Goal: Task Accomplishment & Management: Manage account settings

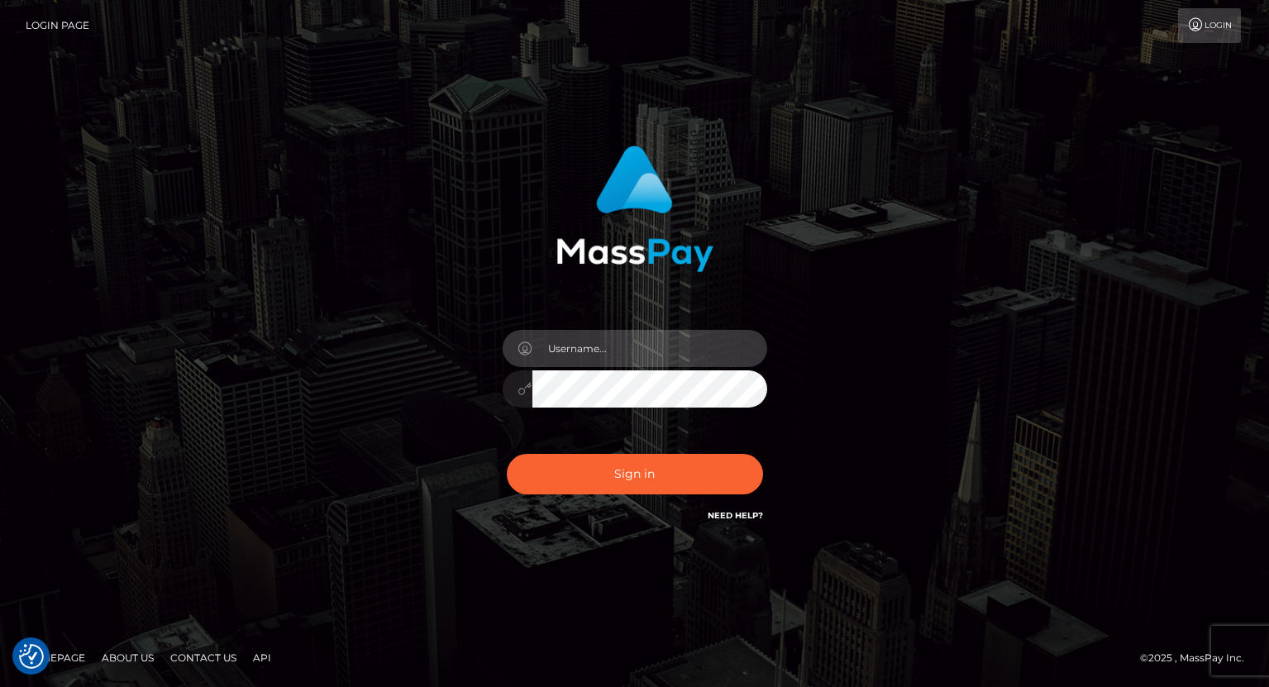
click at [576, 349] on input "text" at bounding box center [650, 348] width 235 height 37
type input "tatyanafansly1"
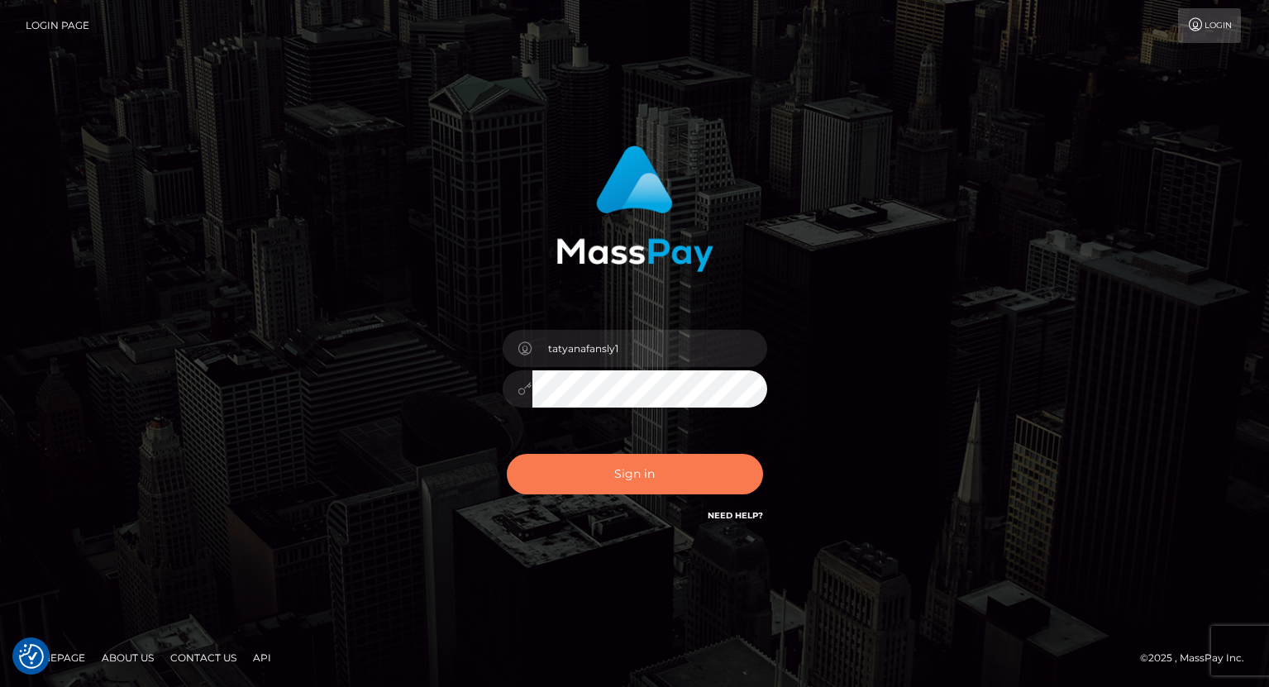
click at [628, 456] on button "Sign in" at bounding box center [635, 474] width 256 height 41
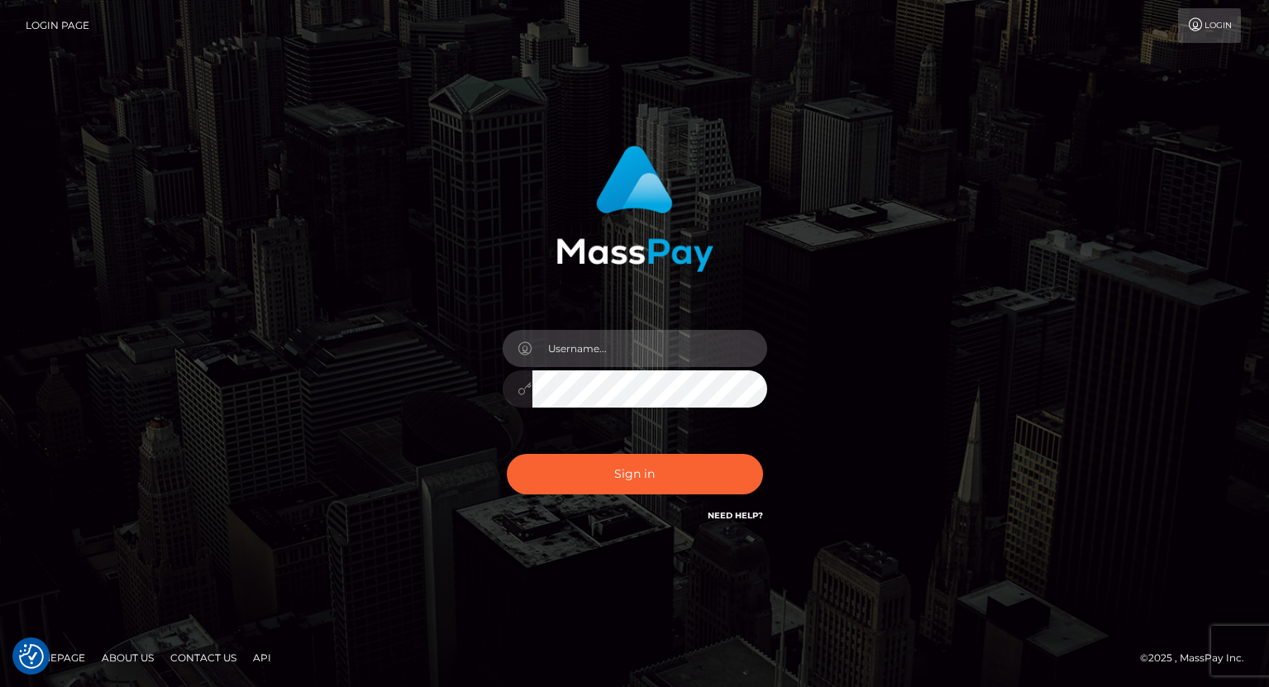
click at [636, 345] on input "text" at bounding box center [650, 348] width 235 height 37
type input "tatyanafansly1"
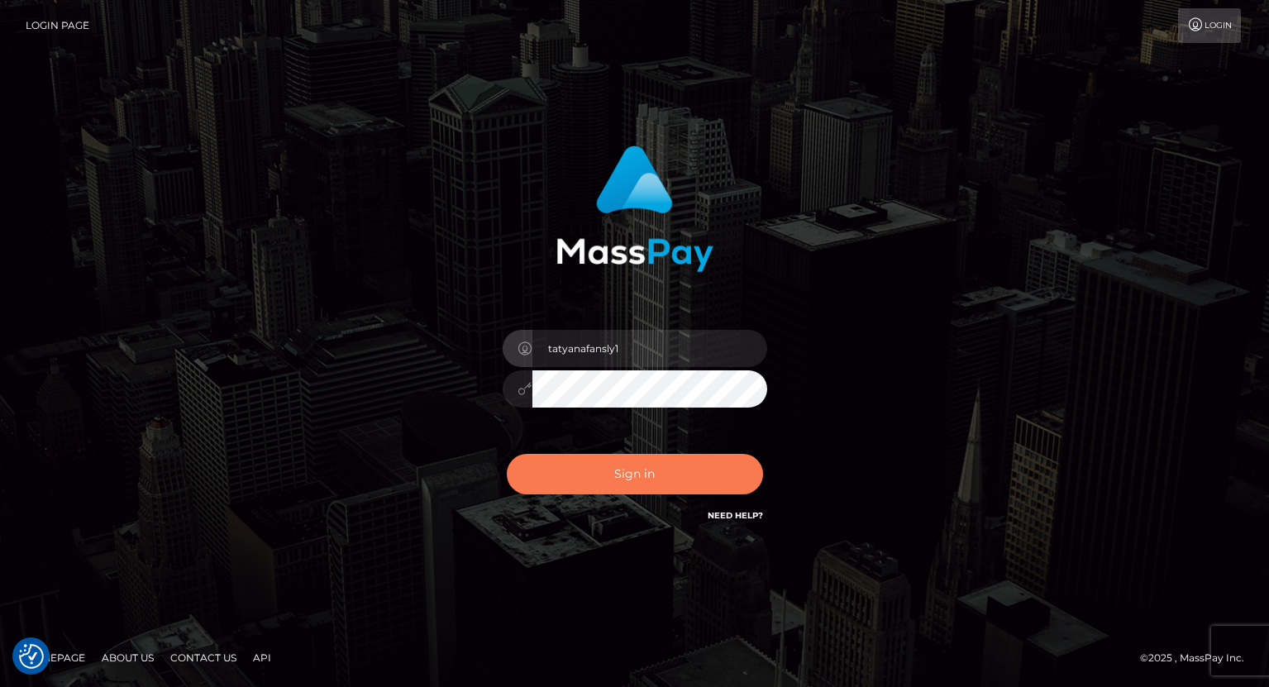
click at [638, 462] on button "Sign in" at bounding box center [635, 474] width 256 height 41
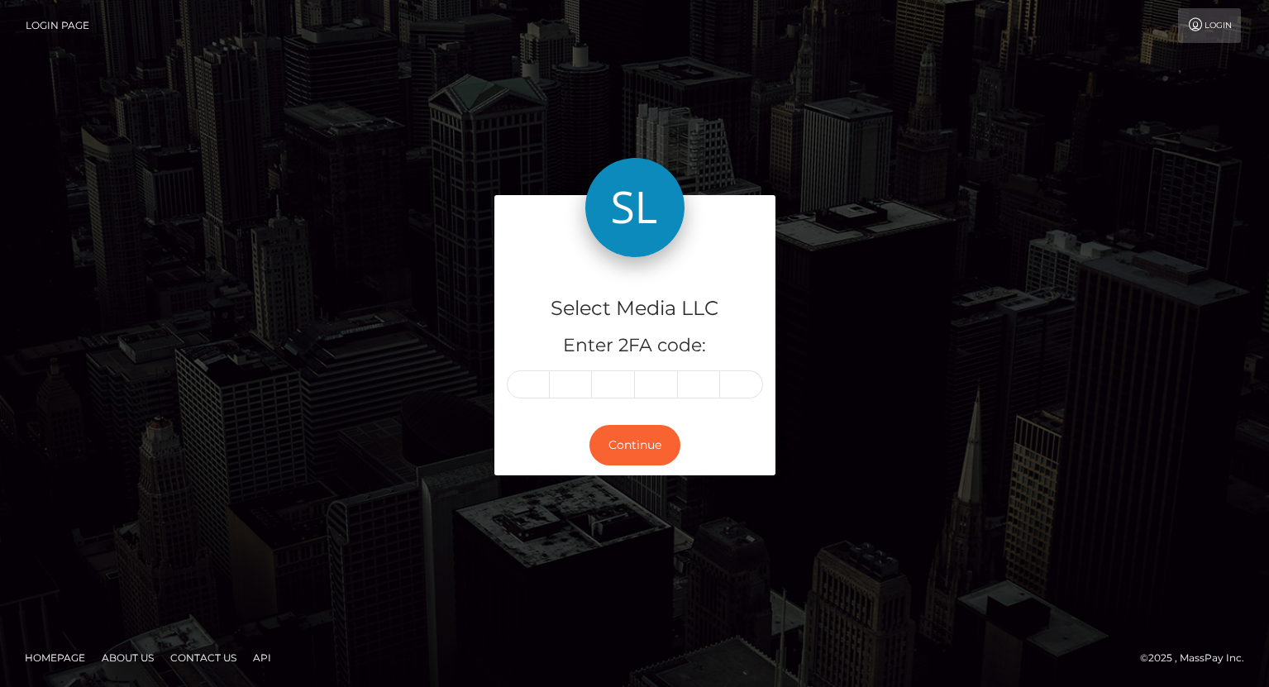
click at [535, 395] on input "text" at bounding box center [528, 384] width 43 height 28
click at [535, 394] on input "text" at bounding box center [528, 384] width 43 height 28
type input "6"
type input "0"
type input "3"
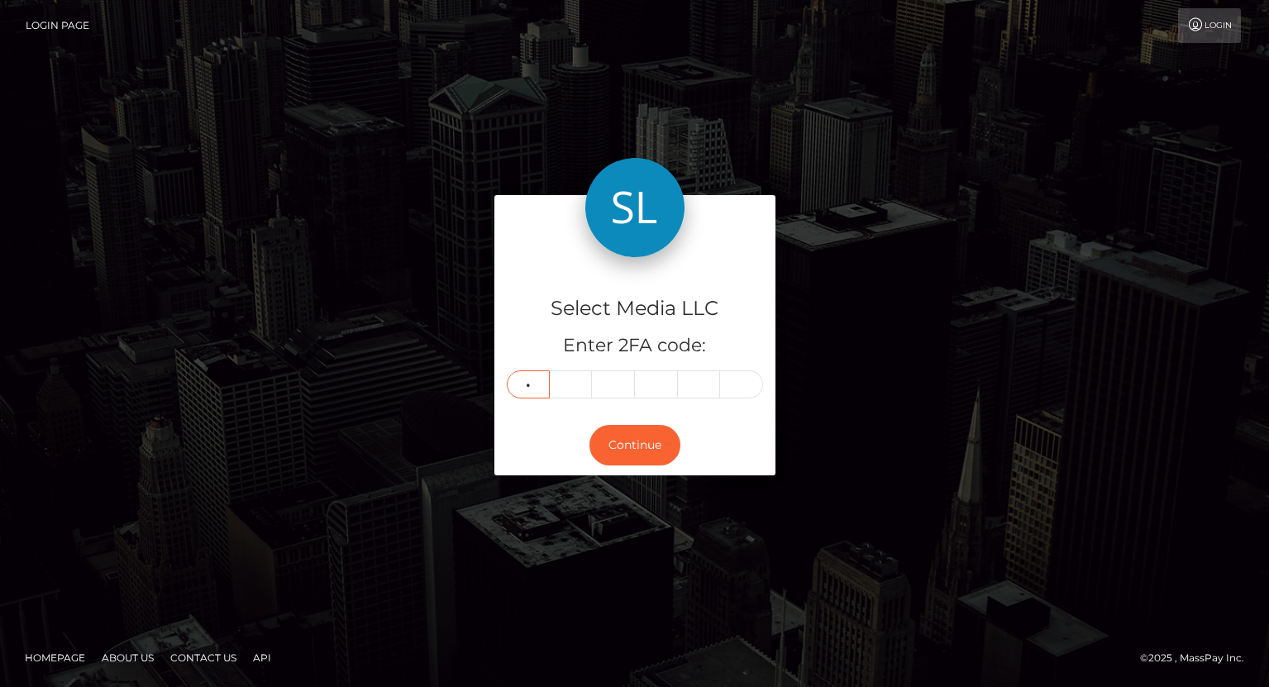
type input "2"
type input "6"
type input "5"
type input "8"
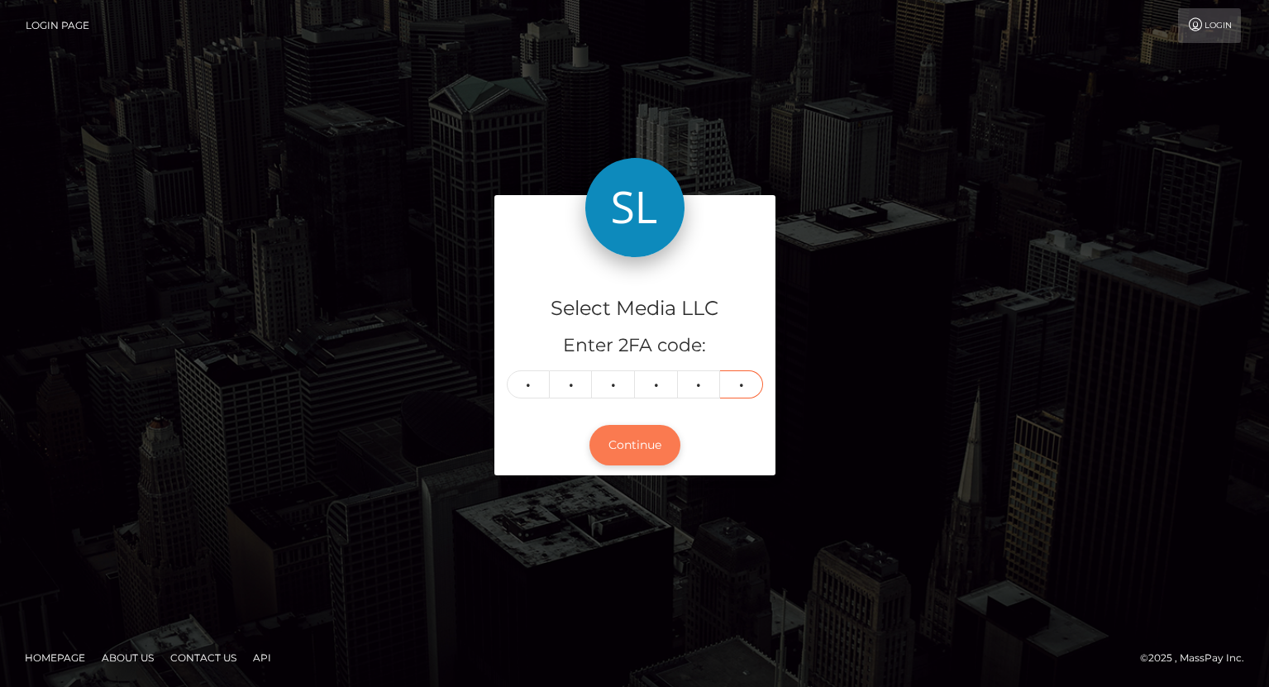
type input "9"
click at [634, 445] on button "Continue" at bounding box center [635, 445] width 91 height 41
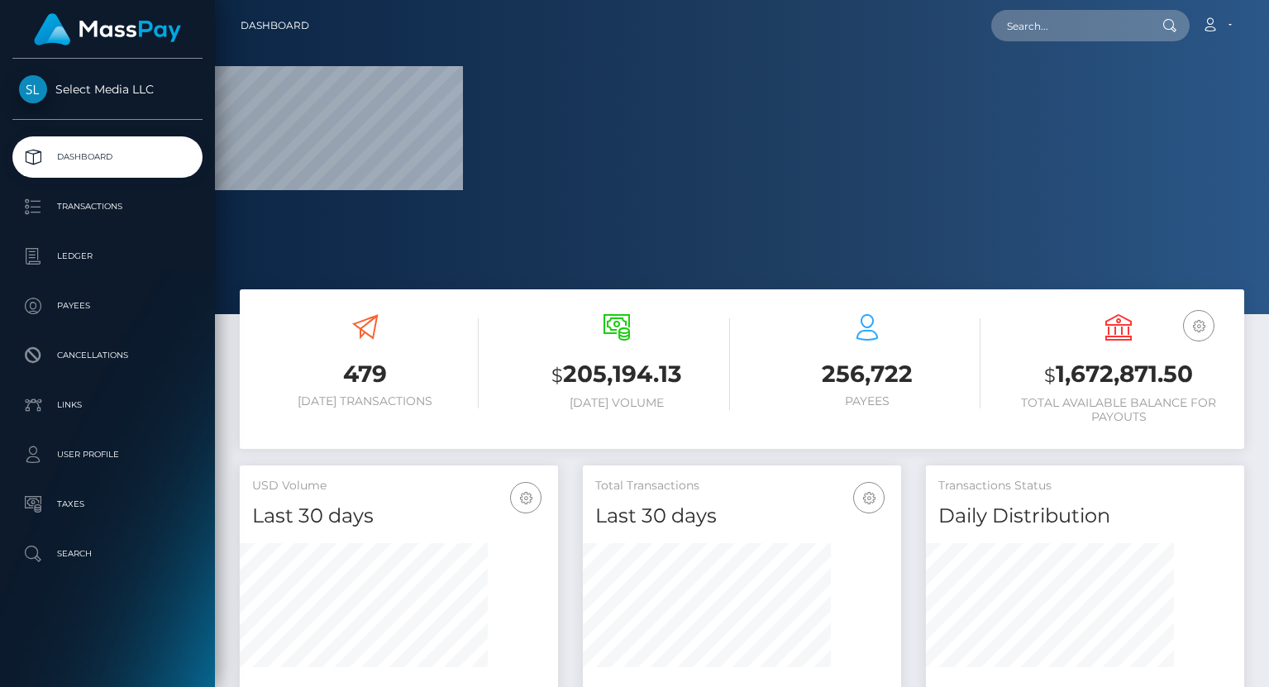
click at [1091, 371] on h3 "$ 1,672,871.50" at bounding box center [1119, 375] width 227 height 34
copy h3 "1,672,871.50"
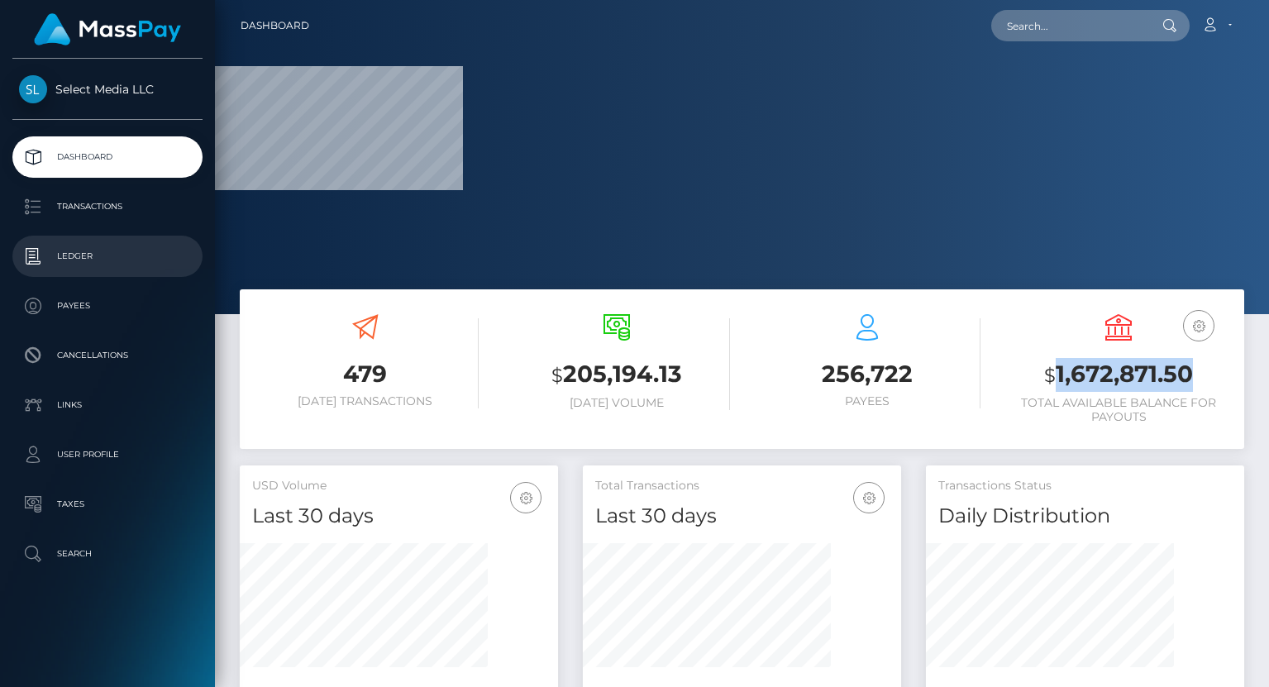
click at [61, 251] on p "Ledger" at bounding box center [107, 256] width 177 height 25
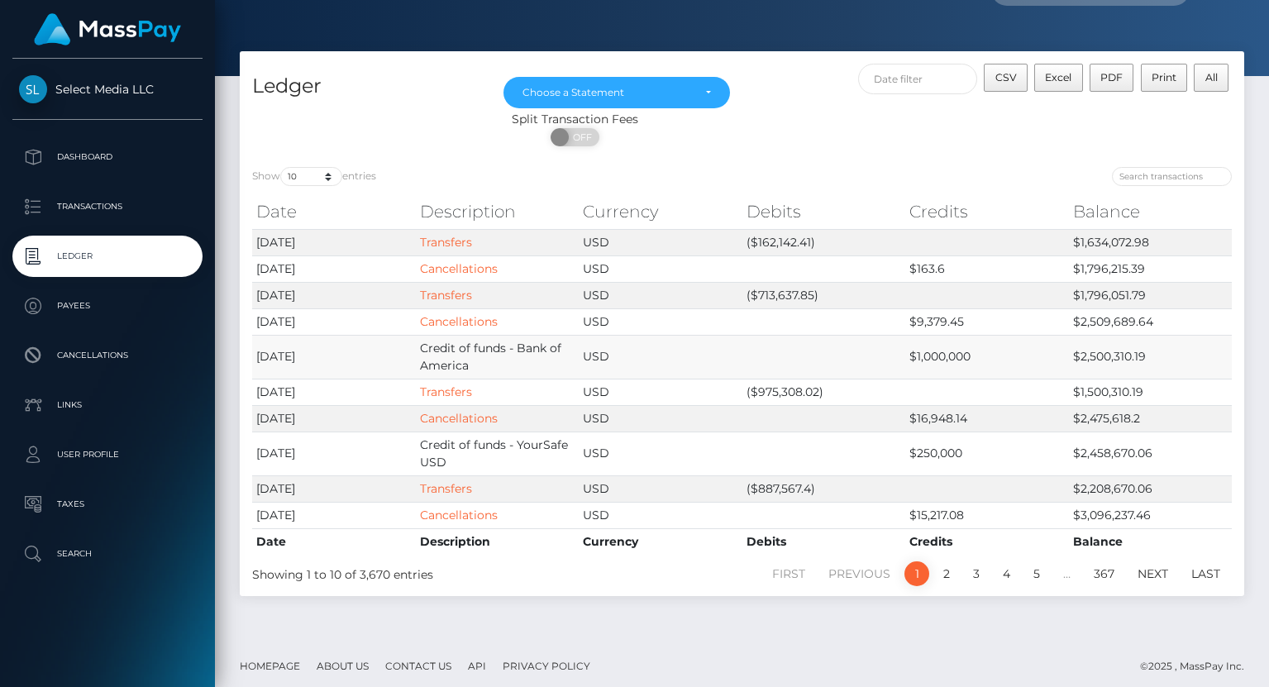
scroll to position [37, 0]
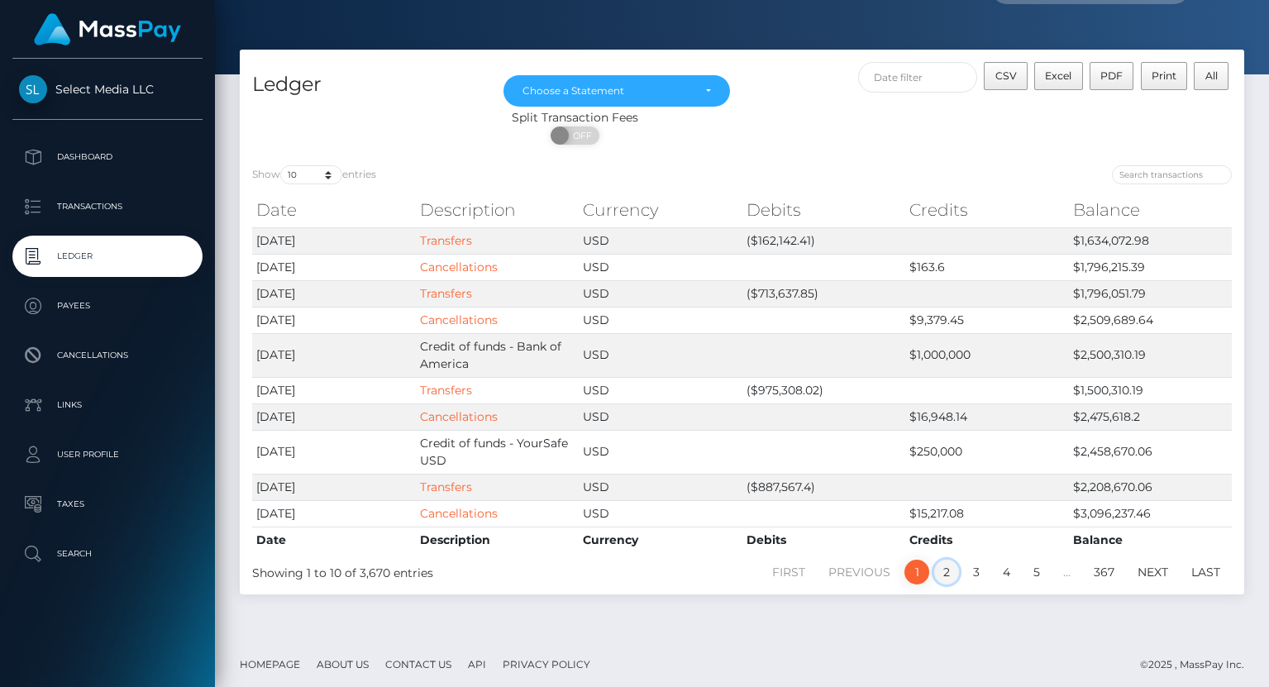
click at [950, 573] on link "2" at bounding box center [946, 572] width 25 height 25
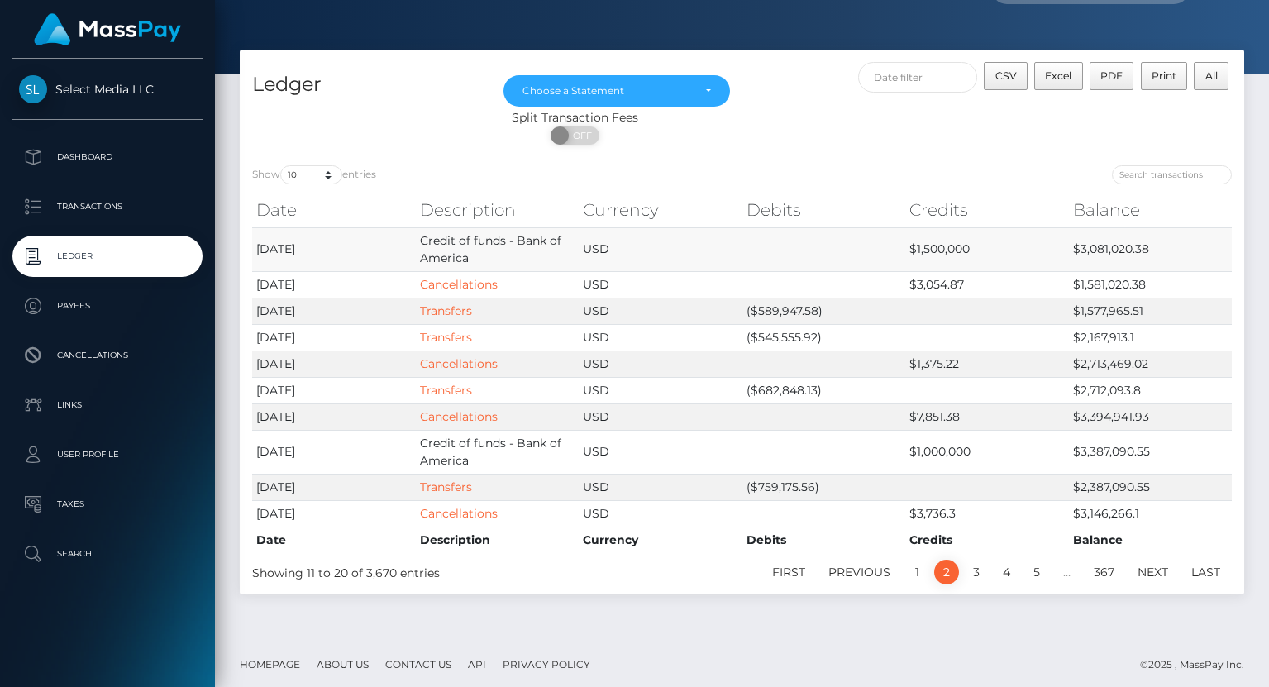
click at [1086, 253] on td "$3,081,020.38" at bounding box center [1151, 249] width 164 height 44
copy td "3,081,020.38"
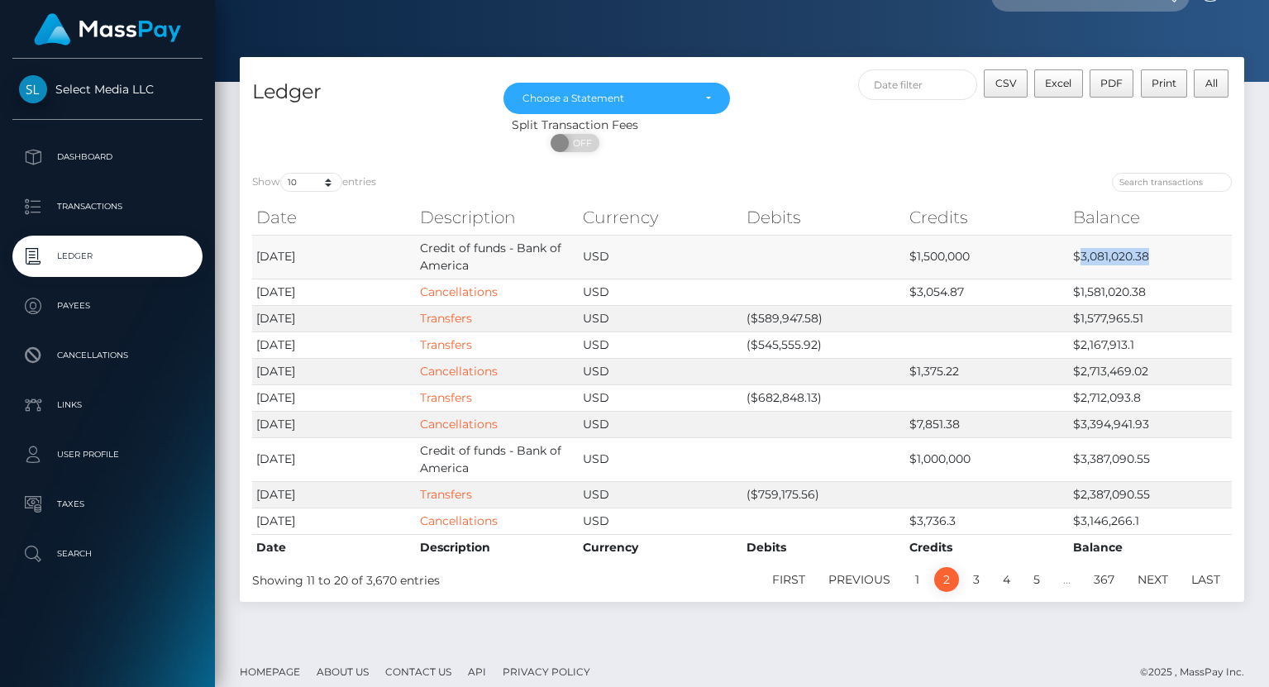
scroll to position [35, 0]
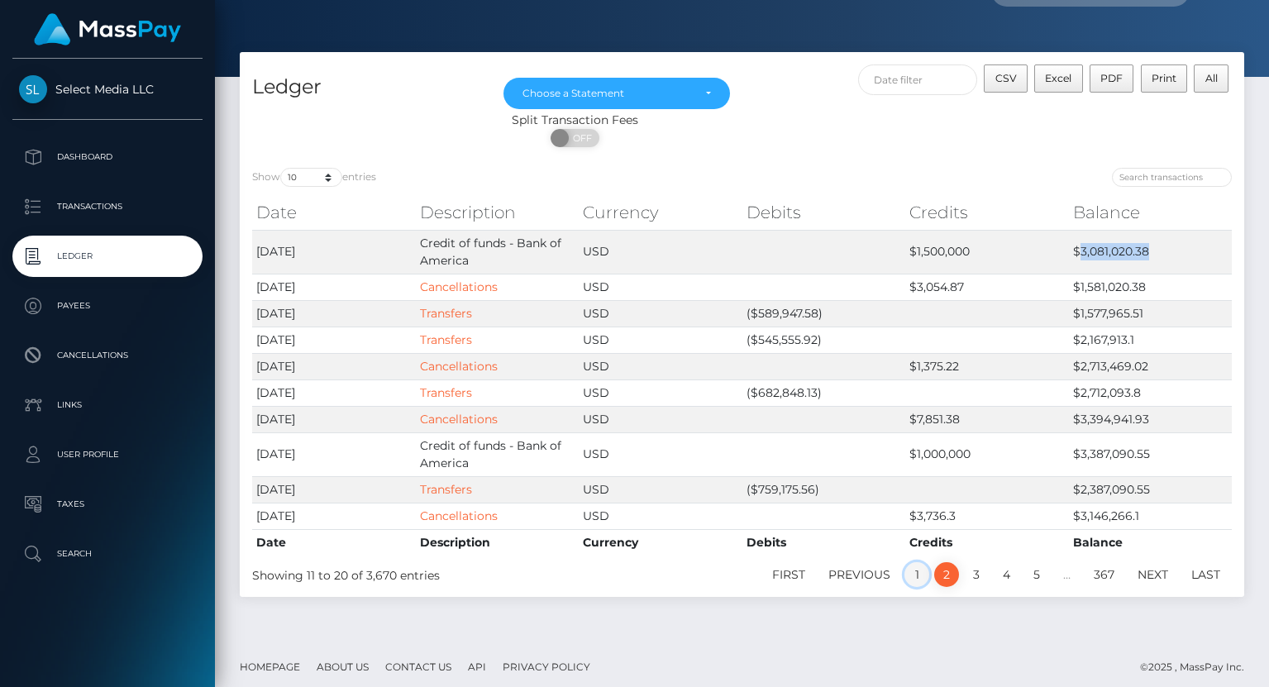
click at [919, 580] on link "1" at bounding box center [917, 574] width 25 height 25
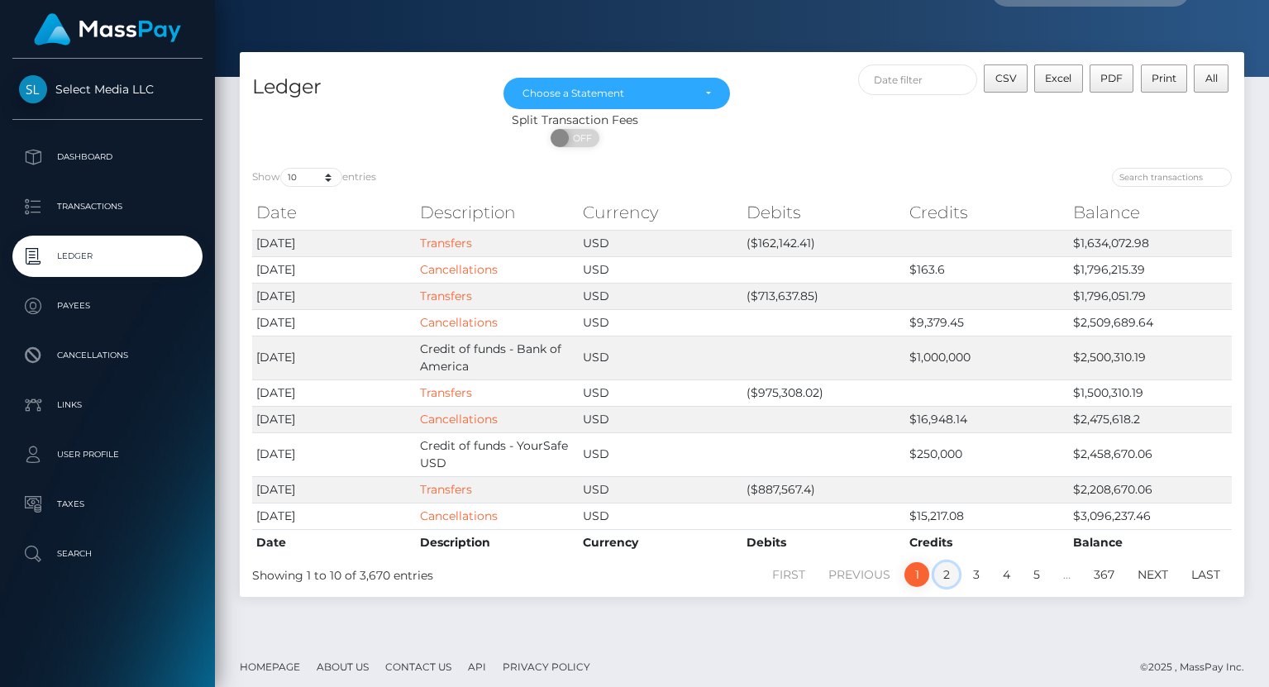
click at [945, 571] on link "2" at bounding box center [946, 574] width 25 height 25
